Goal: Use online tool/utility: Utilize a website feature to perform a specific function

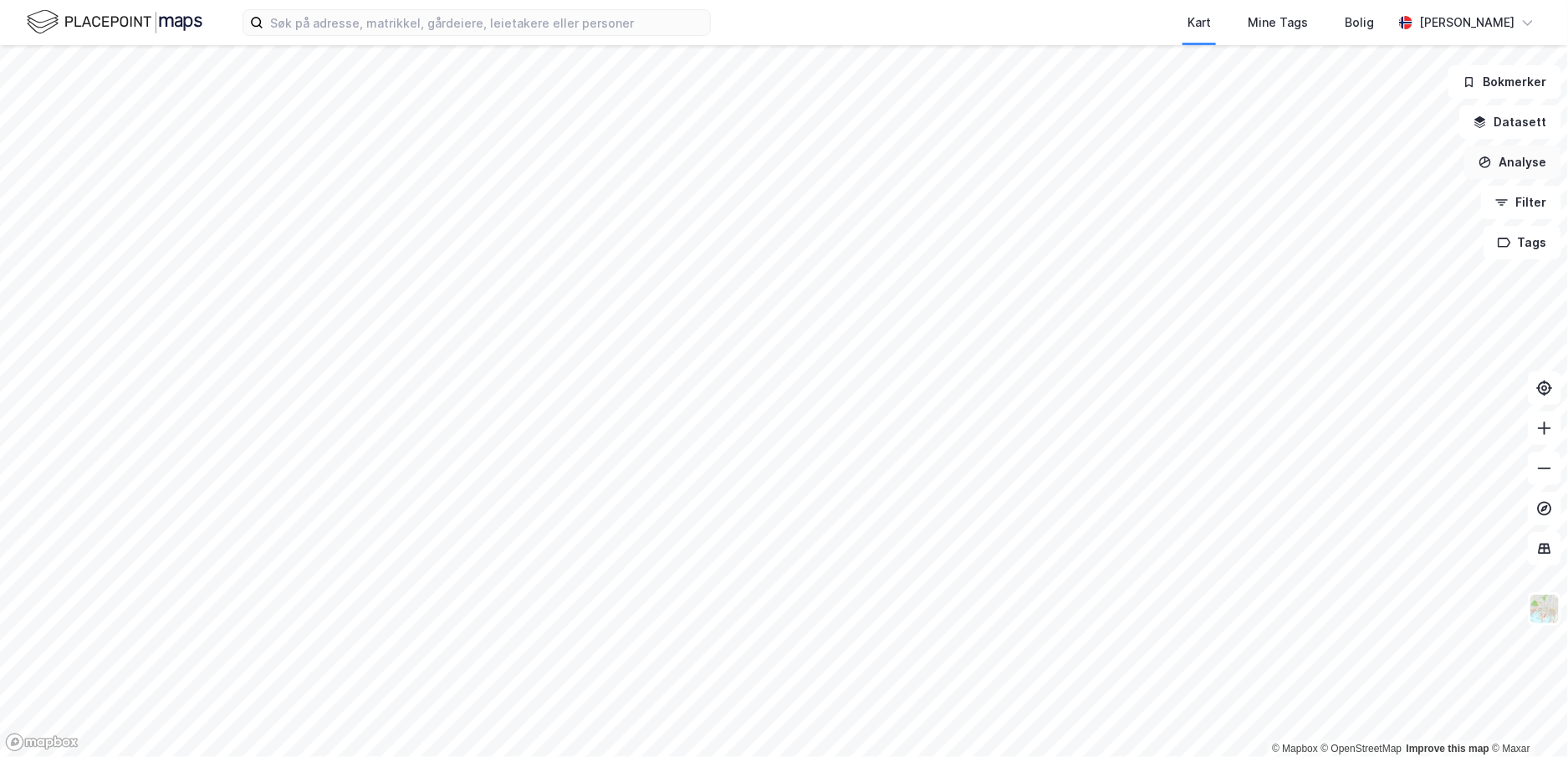
click at [1531, 166] on button "Analyse" at bounding box center [1512, 162] width 97 height 33
click at [1342, 167] on div "Mål avstand" at bounding box center [1367, 163] width 146 height 14
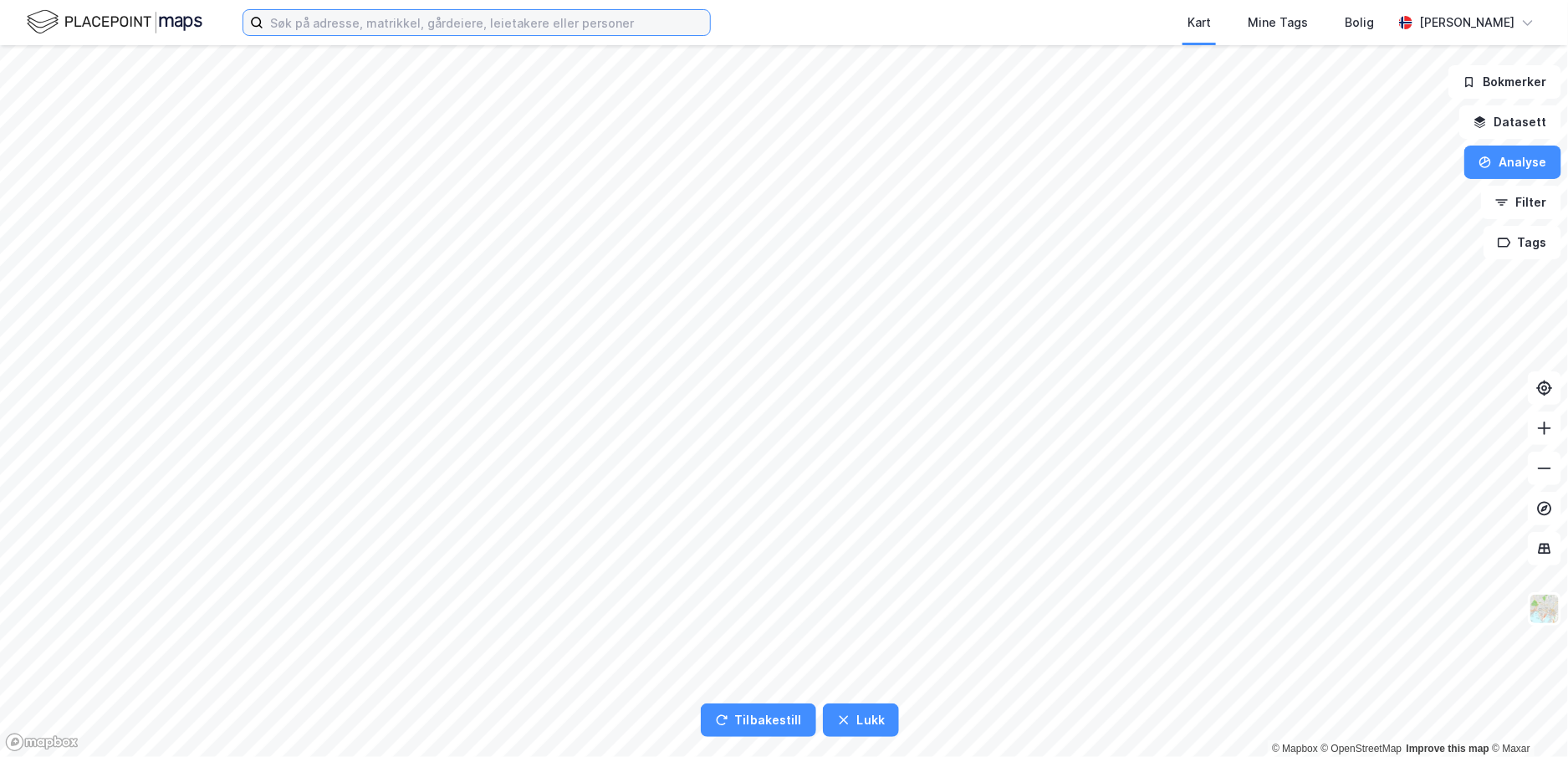
click at [511, 20] on input at bounding box center [486, 22] width 446 height 25
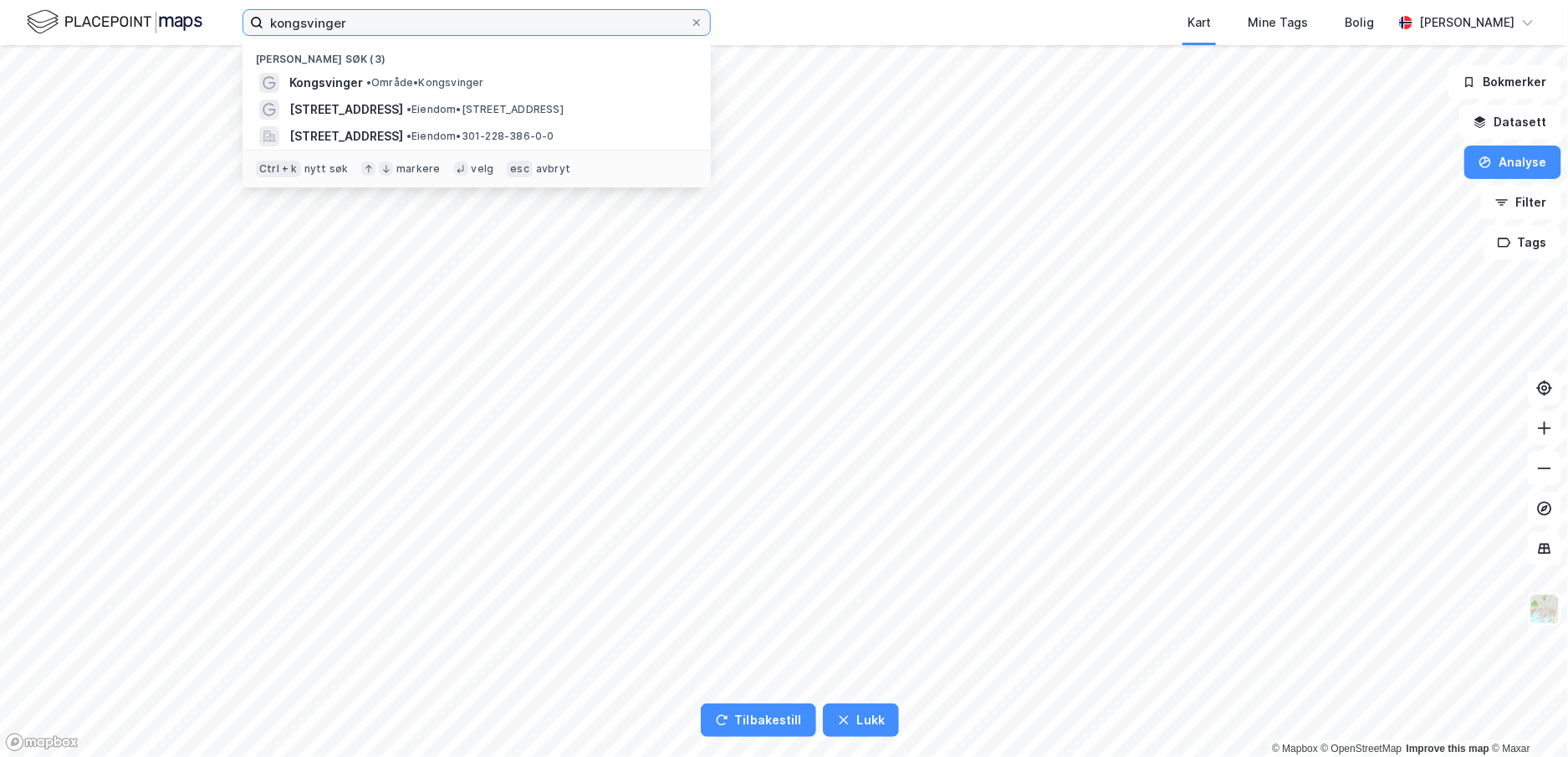
type input "kongsvinger"
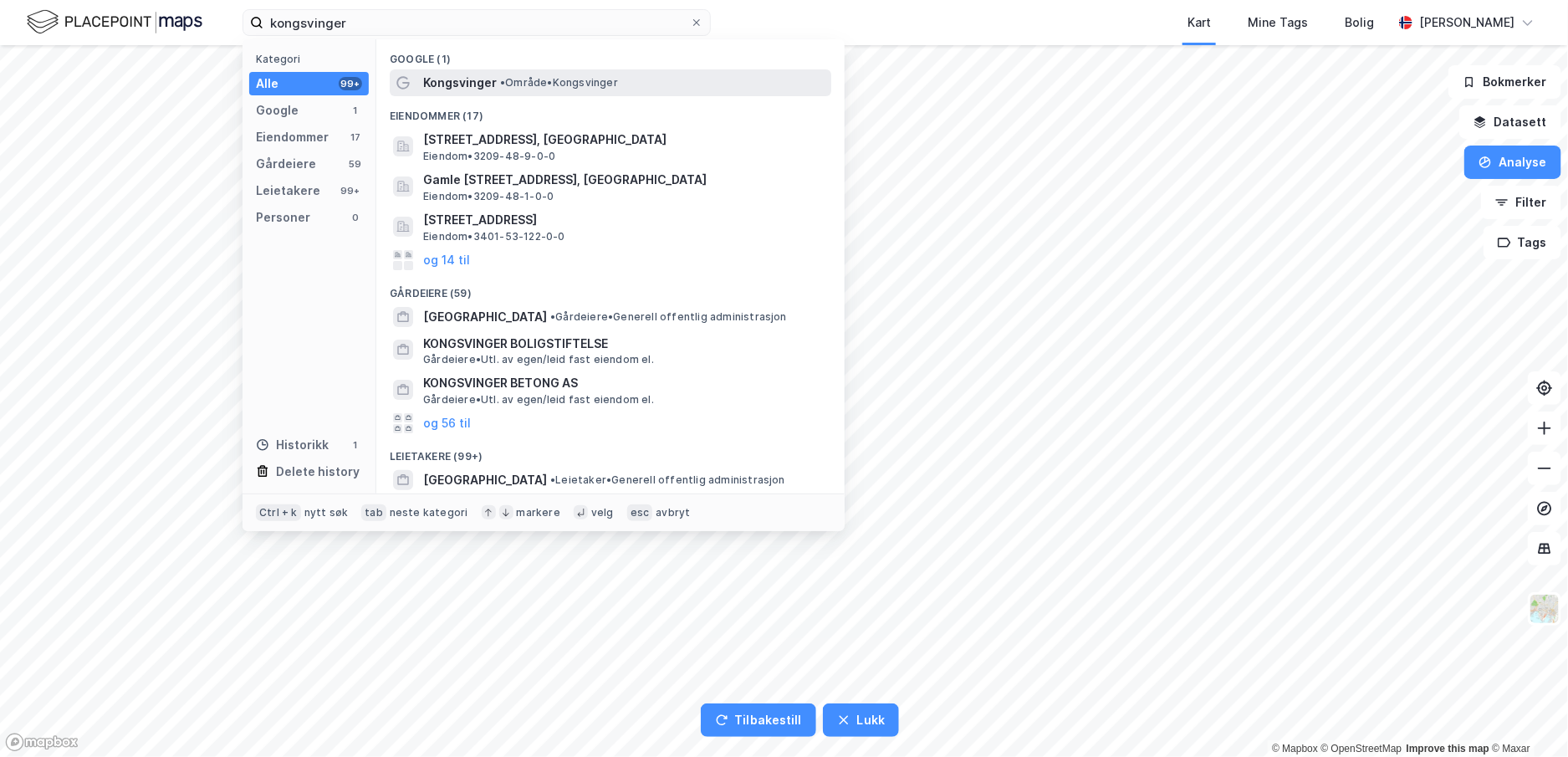
click at [511, 78] on span "• Område • [GEOGRAPHIC_DATA]" at bounding box center [559, 82] width 118 height 13
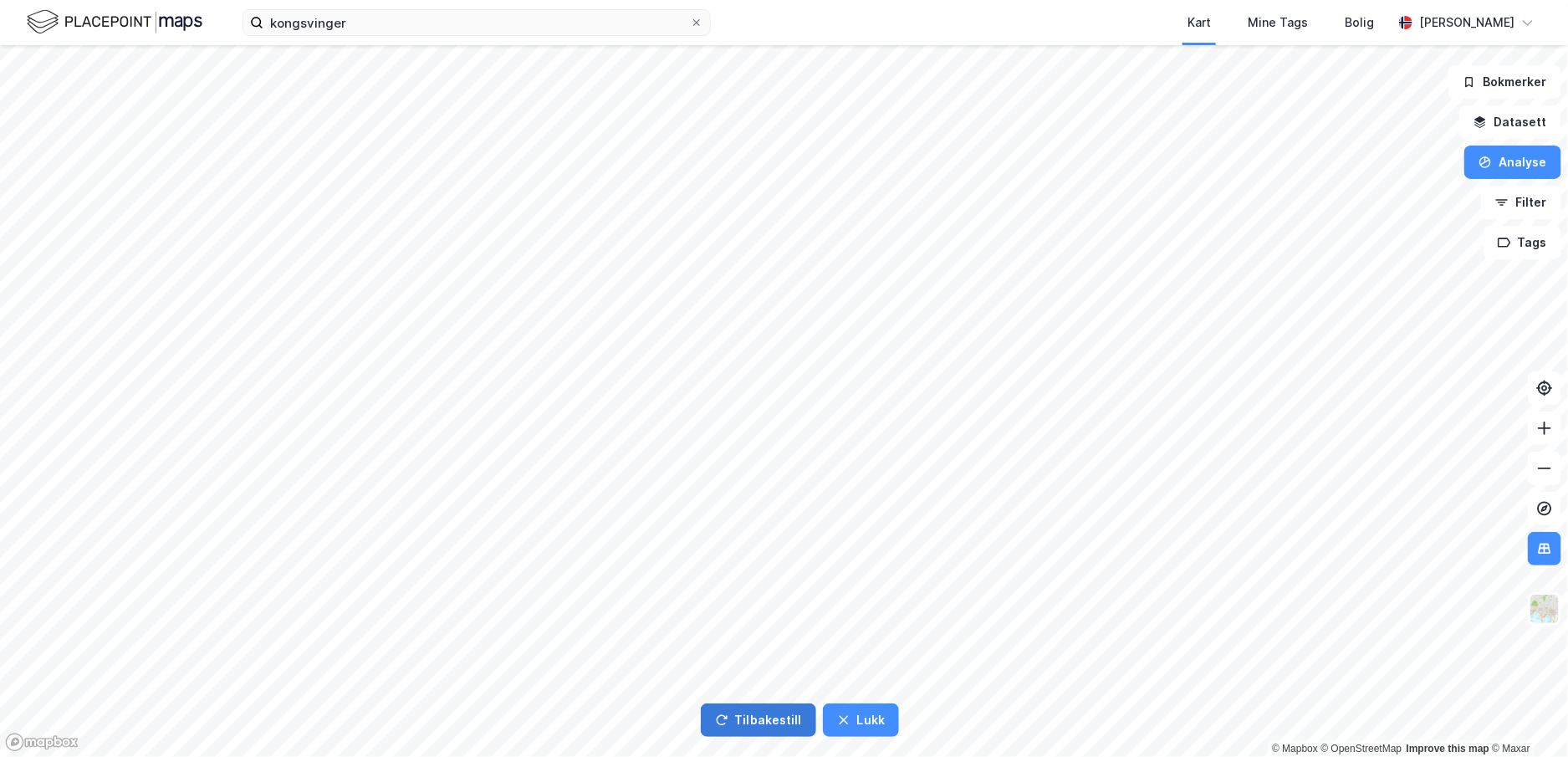
click at [780, 720] on button "Tilbakestill" at bounding box center [759, 720] width 116 height 33
click at [865, 723] on button "Lukk" at bounding box center [860, 720] width 76 height 33
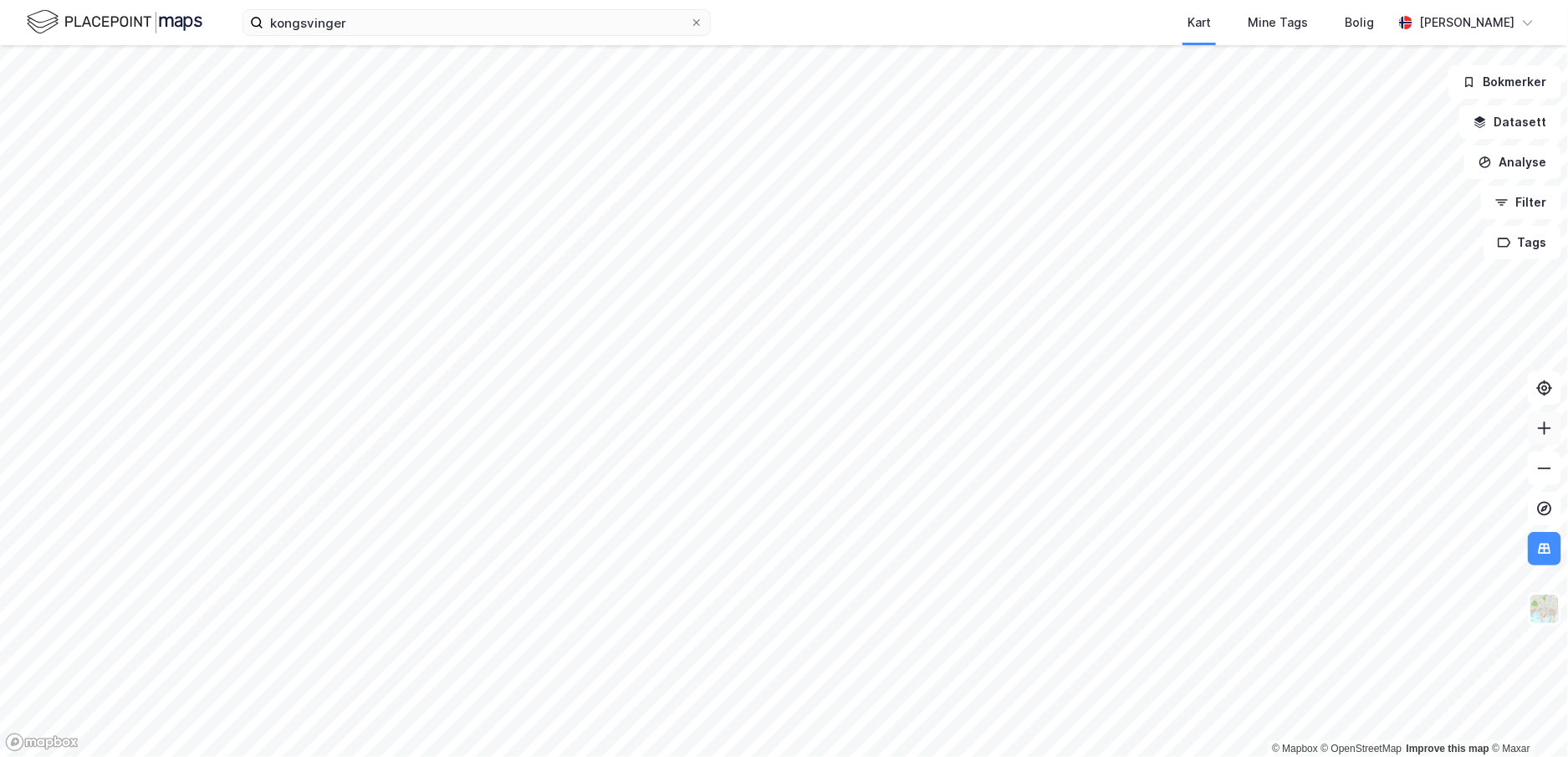
click at [1546, 425] on icon at bounding box center [1543, 428] width 17 height 17
click at [1517, 161] on button "Analyse" at bounding box center [1512, 162] width 97 height 33
click at [1351, 196] on div "Tegn område" at bounding box center [1367, 197] width 146 height 14
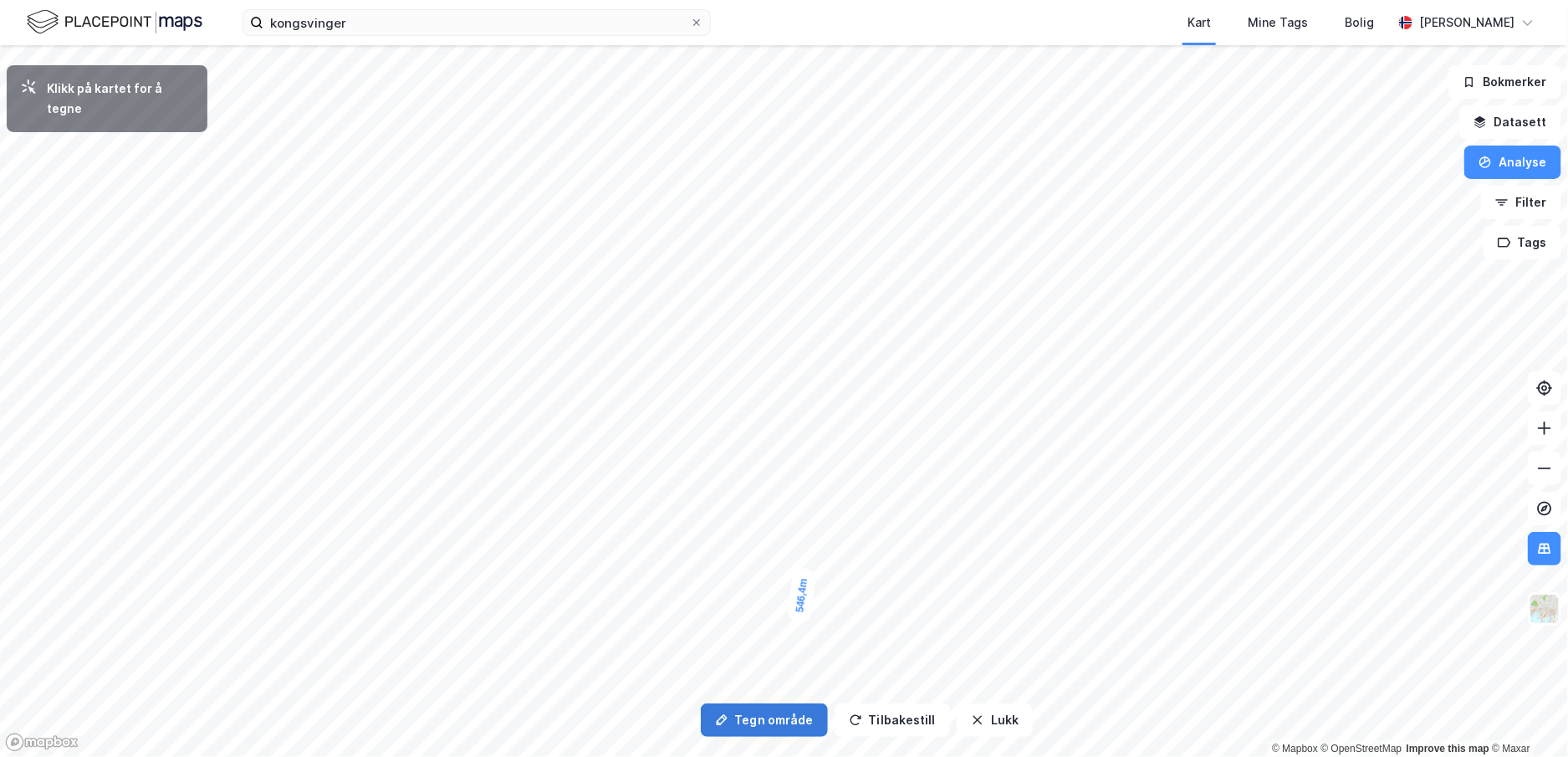
click at [788, 724] on button "Tegn område" at bounding box center [764, 720] width 127 height 33
click at [167, 96] on div "Klikk på kartet for å tegne" at bounding box center [120, 99] width 147 height 40
click at [1547, 610] on img at bounding box center [1544, 609] width 32 height 32
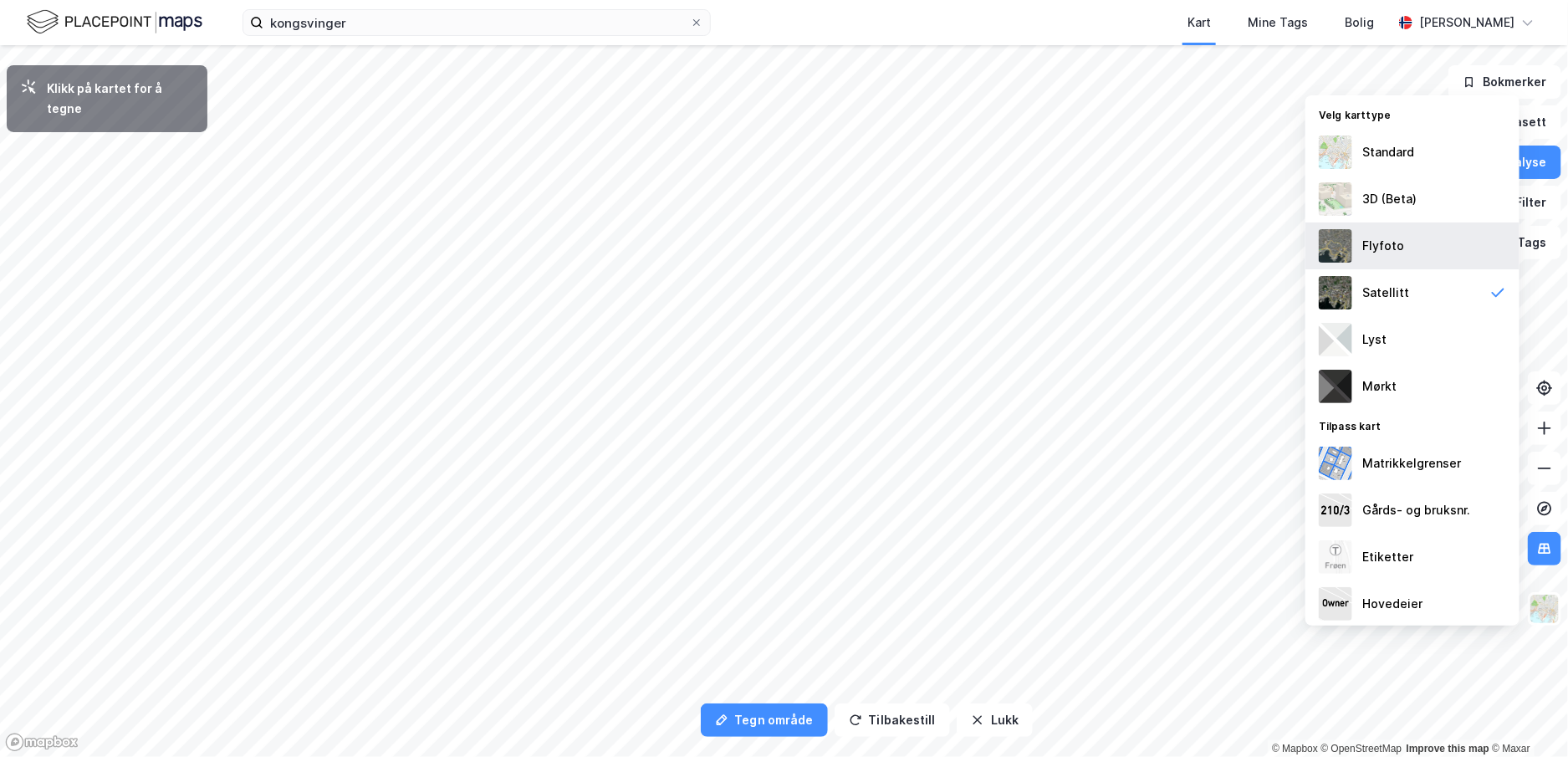
click at [1408, 233] on div "Flyfoto" at bounding box center [1412, 246] width 214 height 46
